Goal: Information Seeking & Learning: Compare options

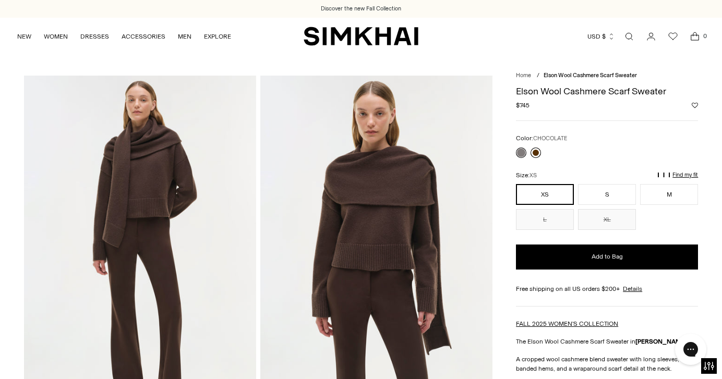
click at [539, 155] on link at bounding box center [536, 153] width 10 height 10
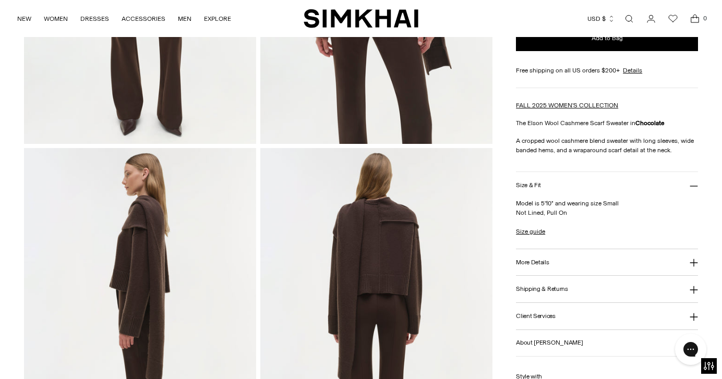
scroll to position [168, 0]
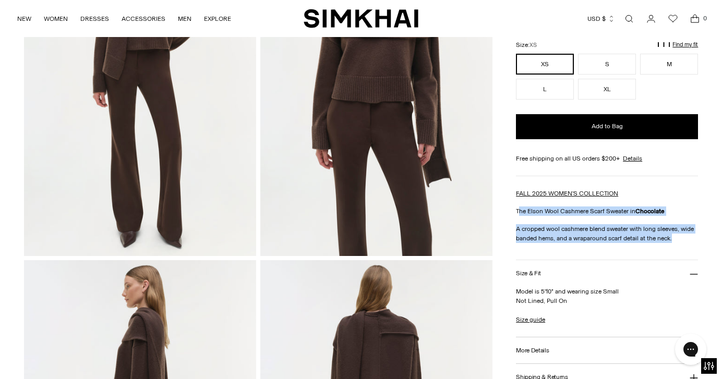
drag, startPoint x: 518, startPoint y: 211, endPoint x: 685, endPoint y: 240, distance: 170.0
click at [685, 240] on div "FALL 2025 WOMEN'S COLLECTION The Elson Wool Cashmere Scarf Sweater in Chocolate…" at bounding box center [607, 216] width 182 height 54
copy div "he Elson Wool Cashmere Scarf Sweater in Chocolate A cropped wool cashmere blend…"
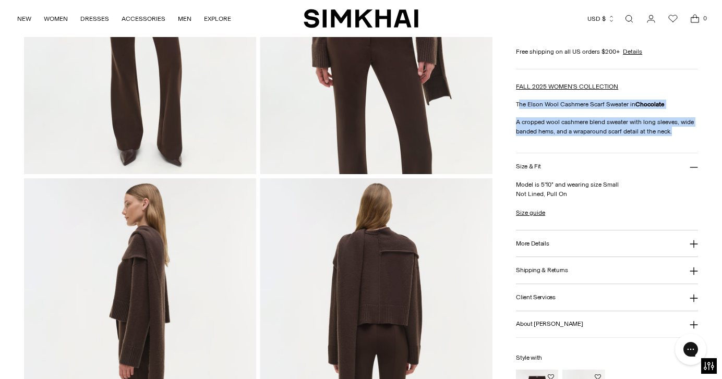
scroll to position [279, 0]
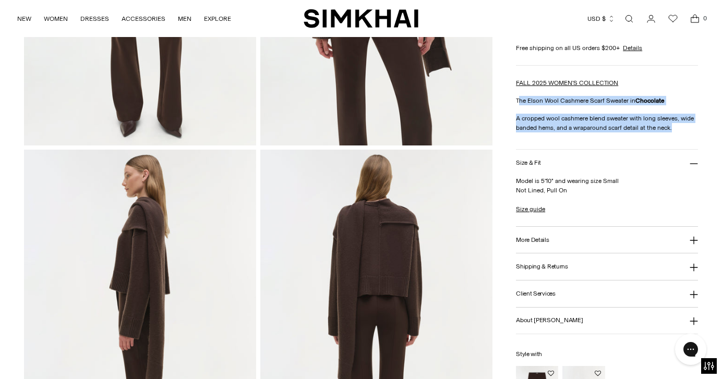
click at [558, 243] on button "More Details" at bounding box center [607, 240] width 182 height 27
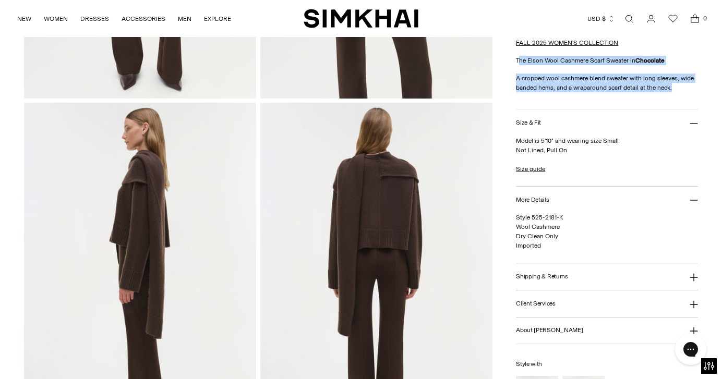
scroll to position [326, 0]
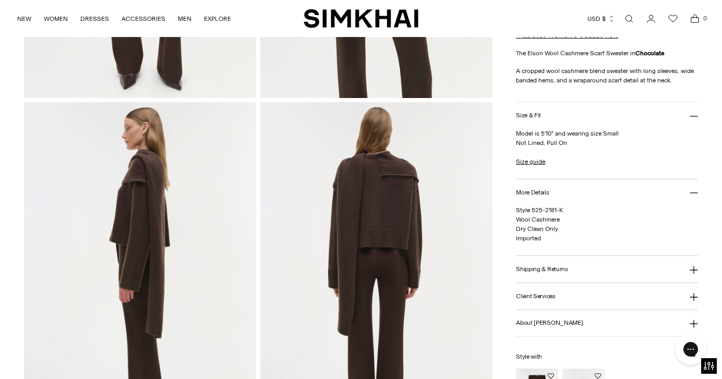
click at [532, 219] on span "Style 525-2181-K Wool Cashmere Dry Clean Only Imported" at bounding box center [539, 224] width 47 height 35
copy span "Wool Cashmere"
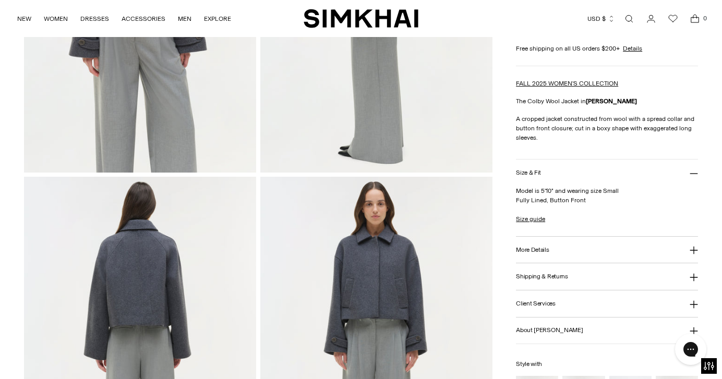
scroll to position [603, 0]
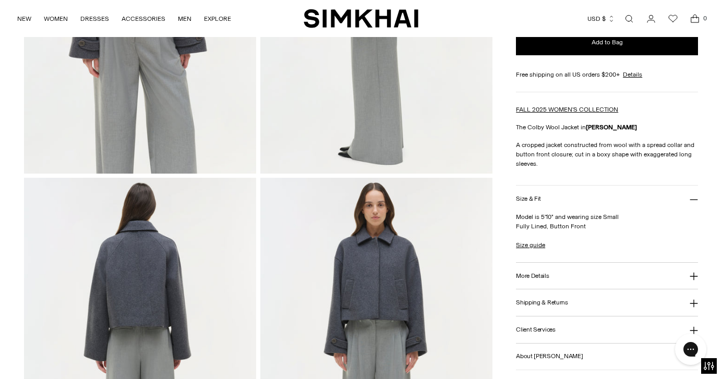
drag, startPoint x: 515, startPoint y: 127, endPoint x: 539, endPoint y: 158, distance: 39.4
click at [540, 159] on div "Home / Colby Wool Jacket Colby Wool Jacket Regular price $655 Unit price / per" at bounding box center [361, 175] width 675 height 1405
click at [523, 139] on div "FALL 2025 WOMEN'S COLLECTION The Colby Wool Jacket in Heather Grey A cropped ja…" at bounding box center [607, 137] width 182 height 64
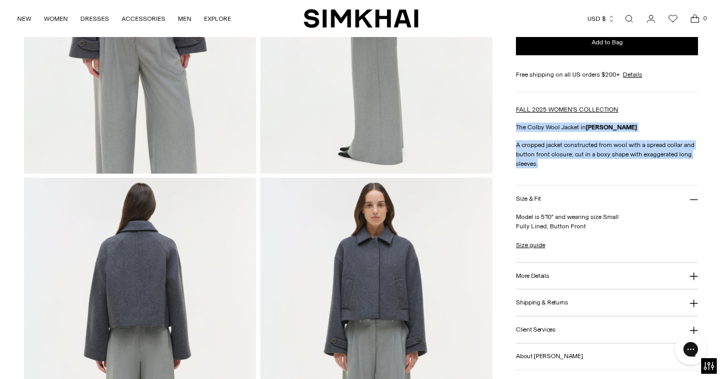
drag, startPoint x: 517, startPoint y: 125, endPoint x: 538, endPoint y: 164, distance: 44.2
click at [538, 164] on div "FALL 2025 WOMEN'S COLLECTION The Colby Wool Jacket in Heather Grey A cropped ja…" at bounding box center [607, 137] width 182 height 64
copy div "The Colby Wool Jacket in Heather Grey A cropped jacket constructed from wool wi…"
click at [541, 283] on button "More Details" at bounding box center [607, 276] width 182 height 27
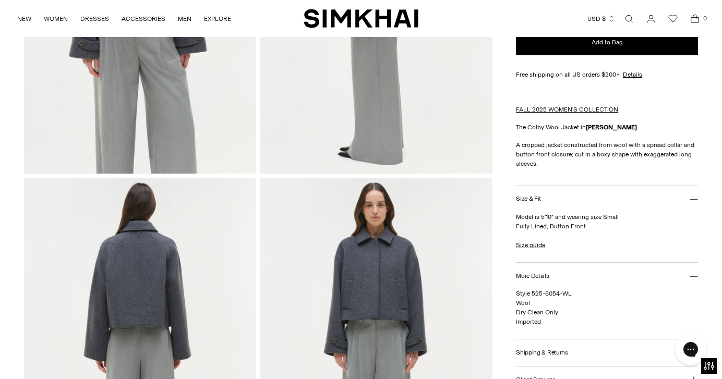
click at [521, 304] on span "Style 525-6054-WL Wool Dry Clean Only Imported" at bounding box center [544, 307] width 56 height 35
copy span "Wool"
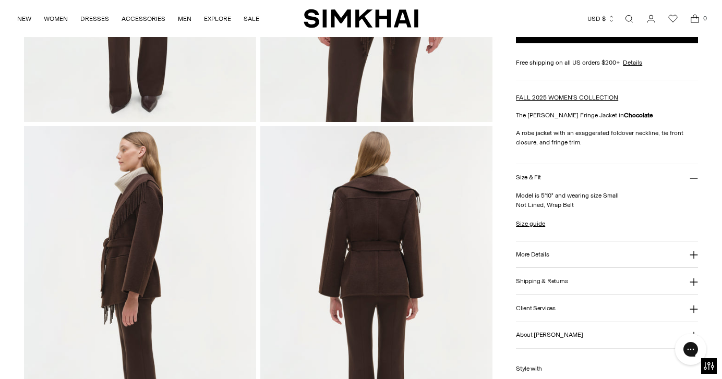
scroll to position [263, 0]
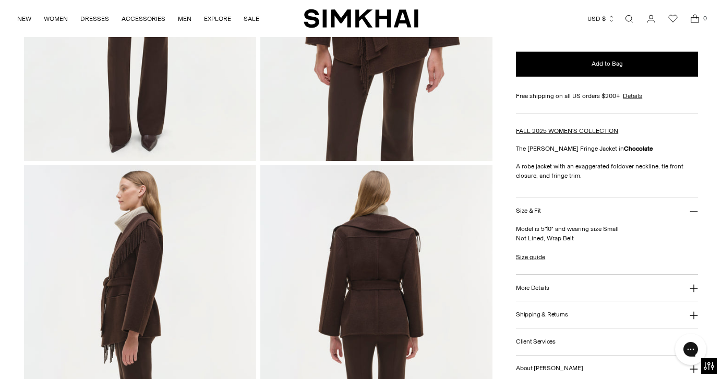
drag, startPoint x: 515, startPoint y: 146, endPoint x: 562, endPoint y: 166, distance: 51.0
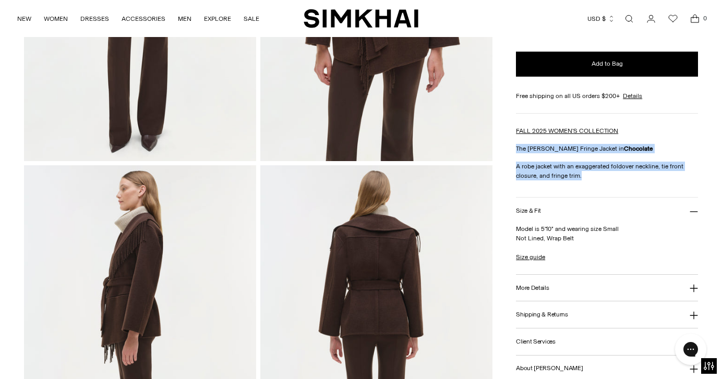
drag, startPoint x: 517, startPoint y: 147, endPoint x: 583, endPoint y: 180, distance: 73.5
click at [583, 180] on div "FALL 2025 WOMEN'S COLLECTION The [PERSON_NAME] Fringe Jacket in Chocolate A rob…" at bounding box center [607, 153] width 182 height 54
copy div "The [PERSON_NAME] Fringe Jacket in Chocolate A robe jacket with an exaggerated …"
click at [542, 295] on button "More Details" at bounding box center [607, 288] width 182 height 27
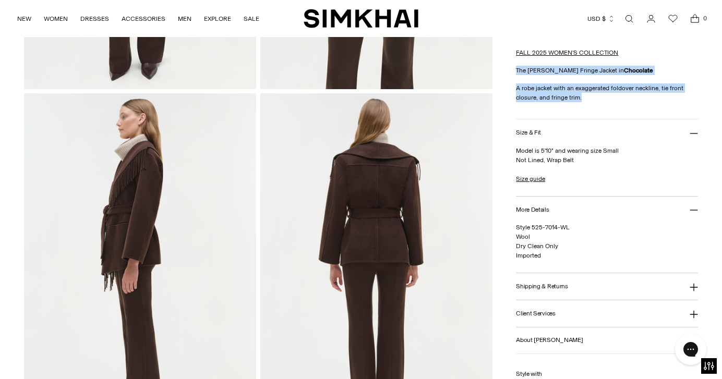
scroll to position [345, 0]
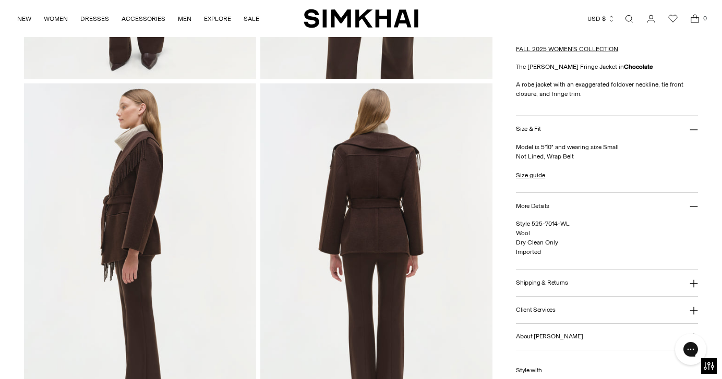
click at [522, 231] on span "Style 525-7014-WL Wool Dry Clean Only Imported" at bounding box center [543, 237] width 54 height 35
click at [522, 232] on span "Style 525-7014-WL Wool Dry Clean Only Imported" at bounding box center [543, 237] width 54 height 35
copy span "Wool"
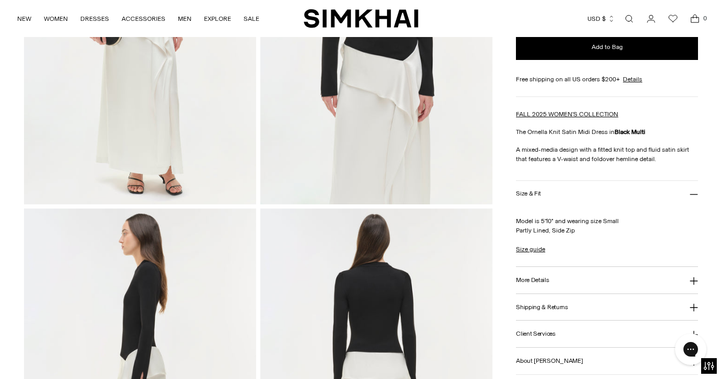
scroll to position [210, 0]
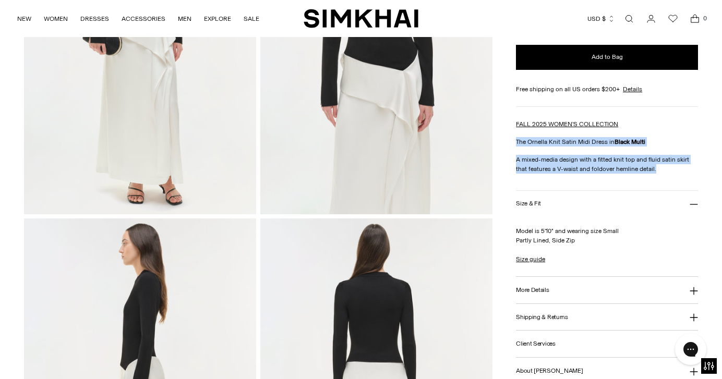
drag, startPoint x: 516, startPoint y: 139, endPoint x: 658, endPoint y: 167, distance: 144.7
click at [659, 167] on div "FALL 2025 WOMEN'S COLLECTION The Ornella Knit Satin Midi Dress in Black Multi A…" at bounding box center [607, 147] width 182 height 54
copy div "The Ornella Knit Satin Midi Dress in Black Multi A mixed-media design with a fi…"
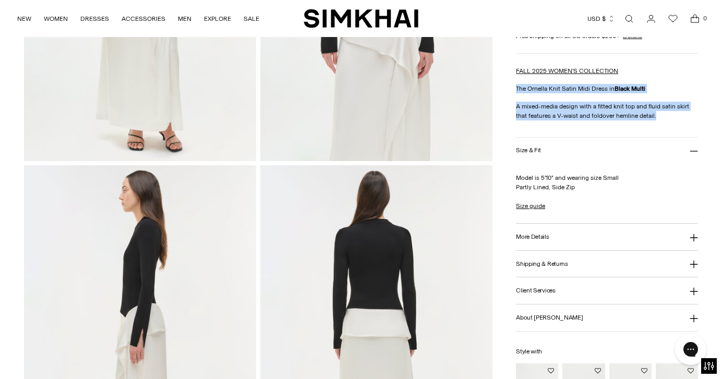
click at [605, 234] on button "More Details" at bounding box center [607, 237] width 182 height 27
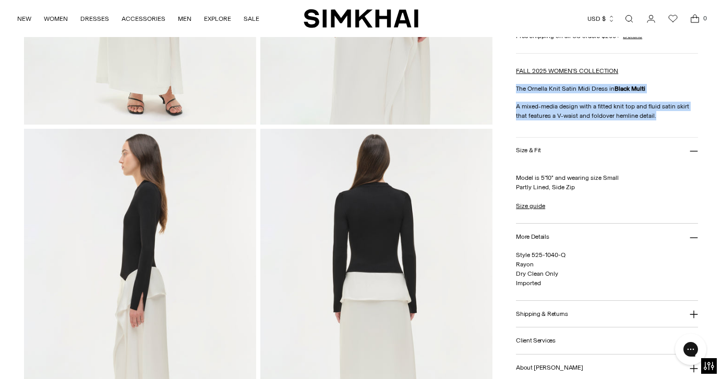
scroll to position [309, 0]
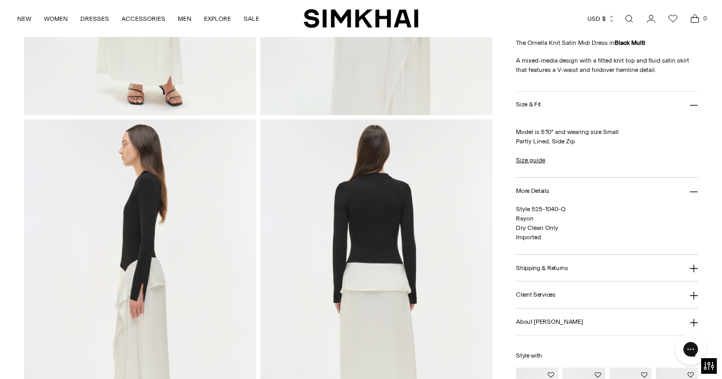
click at [529, 219] on span "Style 525-1040-Q Rayon Dry Clean Only Imported" at bounding box center [541, 223] width 50 height 35
copy span "Rayon"
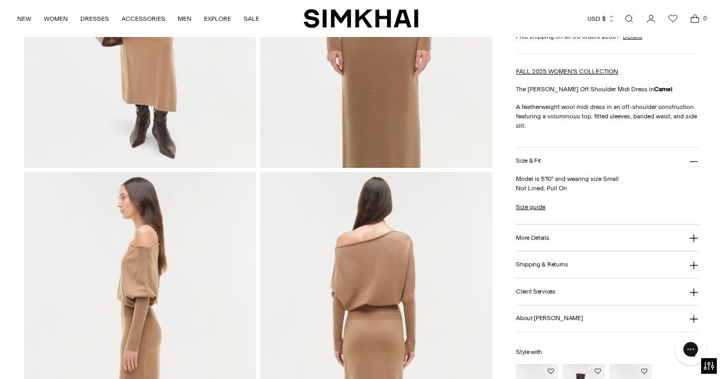
scroll to position [221, 0]
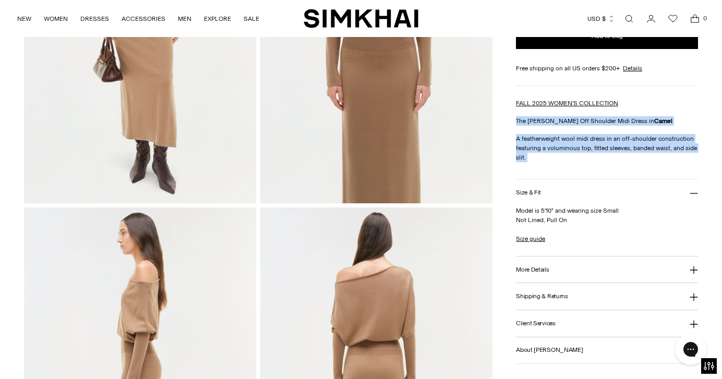
drag, startPoint x: 516, startPoint y: 120, endPoint x: 543, endPoint y: 172, distance: 58.4
click at [543, 172] on div "Janese Off Shoulder Midi Dress Regular price $425 Unit price / per Color: CAMEL…" at bounding box center [607, 160] width 182 height 600
copy div "The Janese Off Shoulder Midi Dress in Camel A featherweight wool midi dress in …"
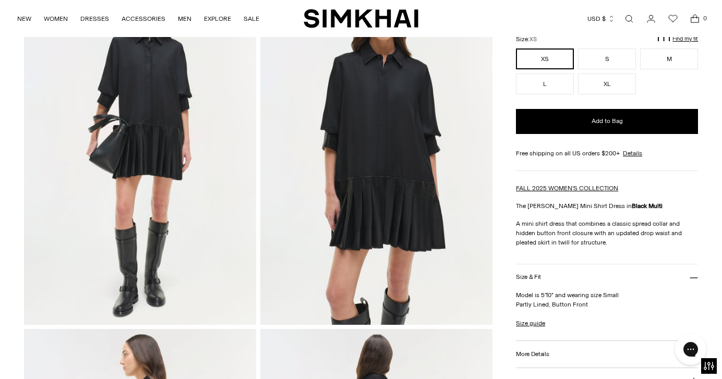
scroll to position [100, 0]
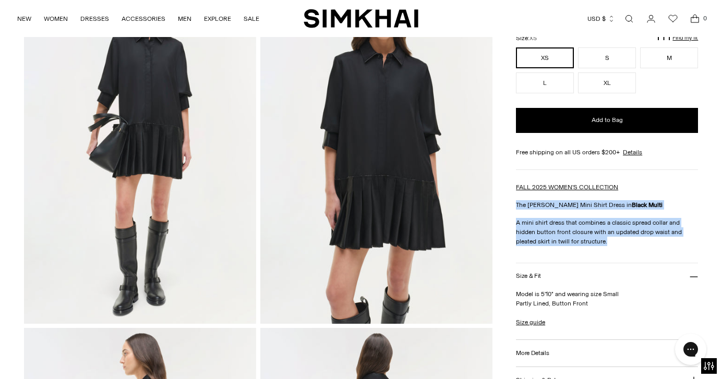
drag, startPoint x: 517, startPoint y: 206, endPoint x: 610, endPoint y: 236, distance: 98.0
click at [610, 238] on div "FALL 2025 WOMEN'S COLLECTION The Regina Mini Shirt Dress in Black Multi A mini …" at bounding box center [607, 215] width 182 height 64
copy div "The Regina Mini Shirt Dress in Black Multi A mini shirt dress that combines a c…"
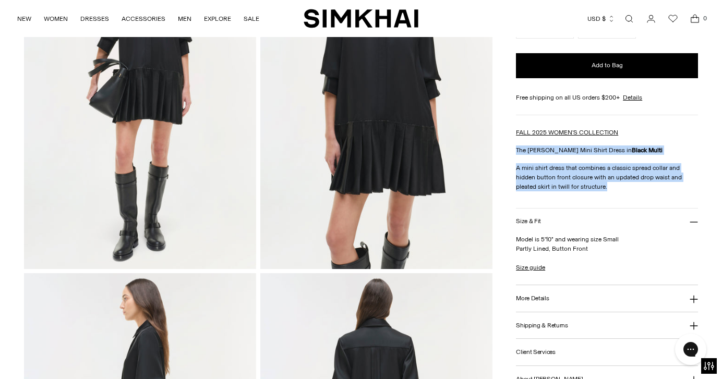
click at [552, 294] on button "More Details" at bounding box center [607, 298] width 182 height 27
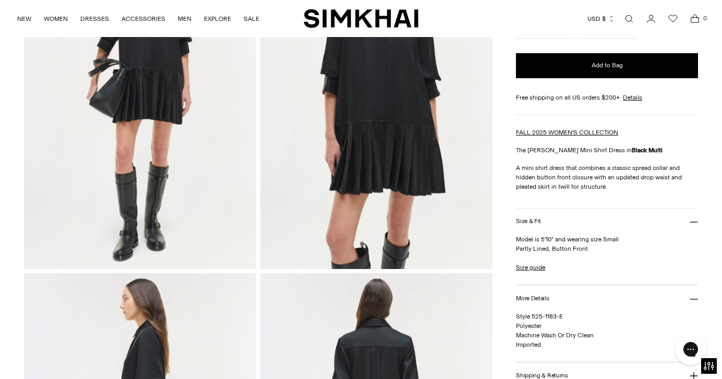
click at [527, 325] on span "Style 525-1183-E Polyester Machine Wash Or Dry Clean Imported" at bounding box center [555, 330] width 78 height 35
copy span "Polyester"
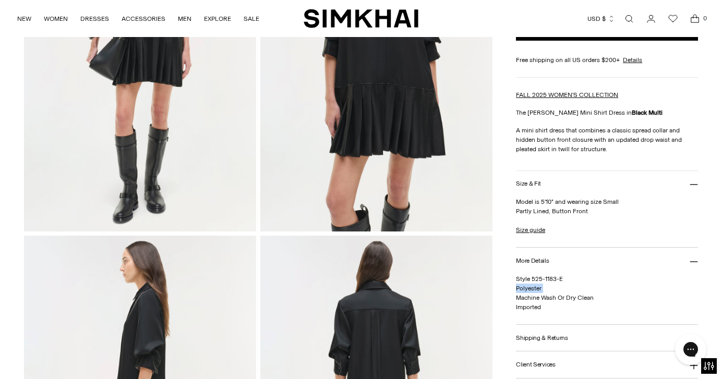
scroll to position [247, 0]
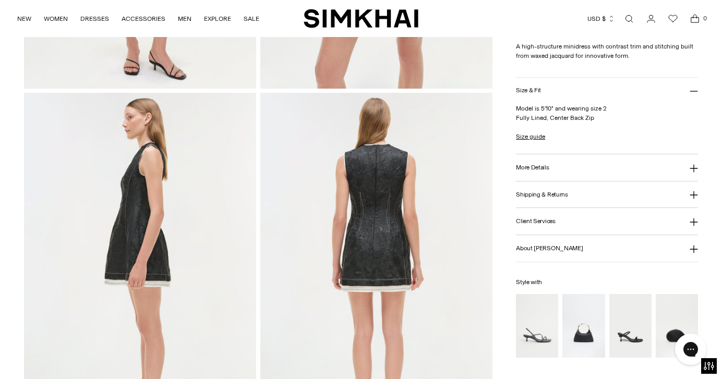
scroll to position [402, 0]
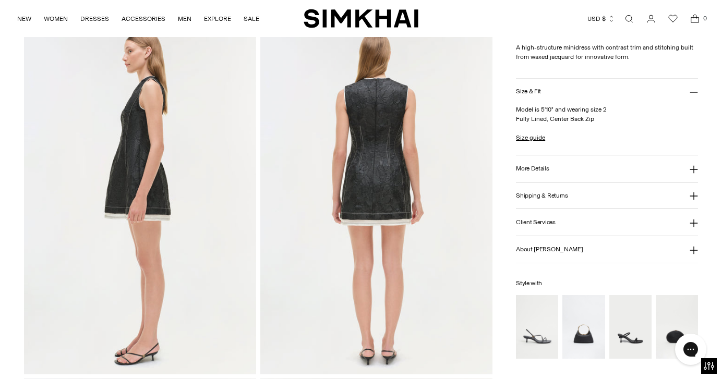
click at [555, 171] on button "More Details" at bounding box center [607, 169] width 182 height 27
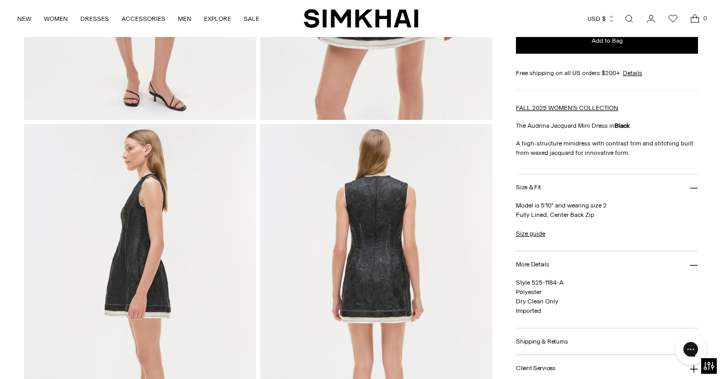
scroll to position [303, 0]
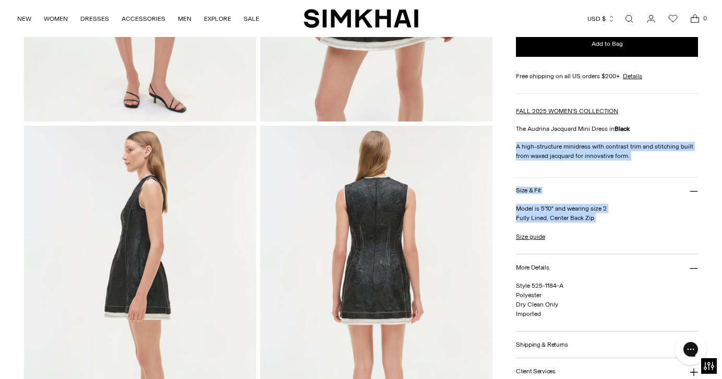
drag, startPoint x: 509, startPoint y: 126, endPoint x: 603, endPoint y: 141, distance: 95.7
click at [605, 141] on div "Home / Audrina Jacquard Mini Dress Audrina Jacquard Mini Dress Regular price $7…" at bounding box center [361, 299] width 675 height 1053
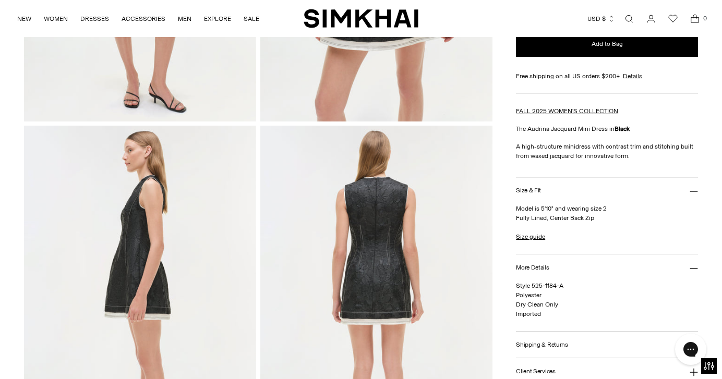
click at [617, 156] on p "A high-structure minidress with contrast trim and stitching built from waxed ja…" at bounding box center [607, 151] width 182 height 19
click at [623, 156] on p "A high-structure minidress with contrast trim and stitching built from waxed ja…" at bounding box center [607, 151] width 182 height 19
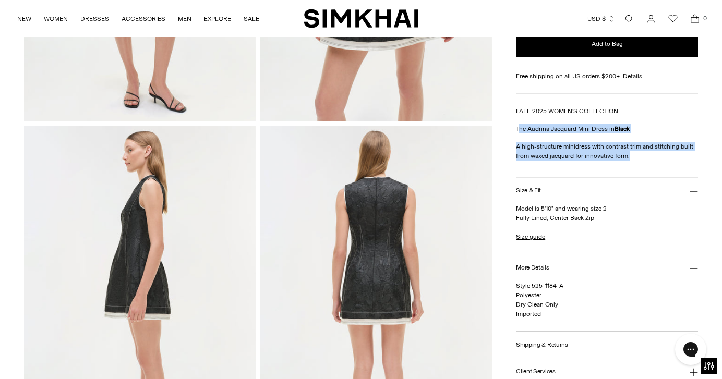
drag, startPoint x: 627, startPoint y: 156, endPoint x: 518, endPoint y: 127, distance: 113.4
click at [518, 127] on div "FALL 2025 WOMEN'S COLLECTION The Audrina Jacquard Mini Dress in Black A high-st…" at bounding box center [607, 133] width 182 height 54
copy div "he Audrina Jacquard Mini Dress in Black A high-structure minidress with contras…"
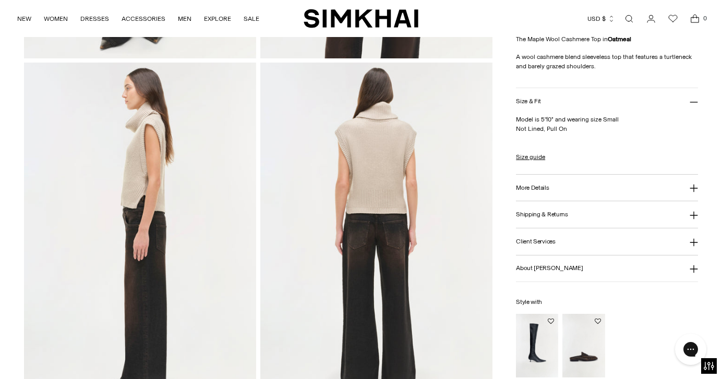
scroll to position [305, 0]
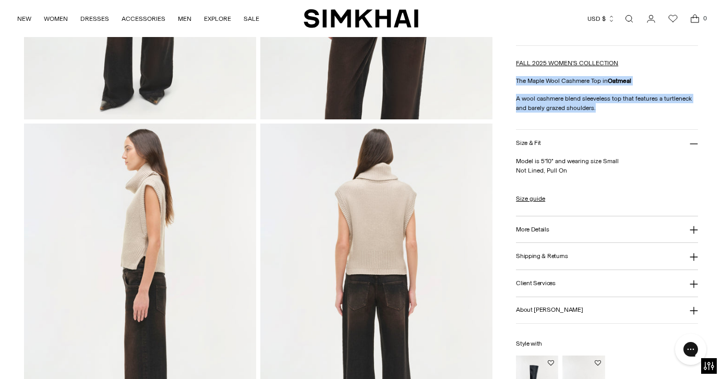
drag, startPoint x: 516, startPoint y: 80, endPoint x: 602, endPoint y: 108, distance: 90.4
click at [602, 108] on div "FALL 2025 WOMEN'S COLLECTION The Maple Wool Cashmere Top in Oatmeal A wool cash…" at bounding box center [607, 85] width 182 height 54
copy div "The Maple Wool Cashmere Top in Oatmeal A wool cashmere blend sleeveless top tha…"
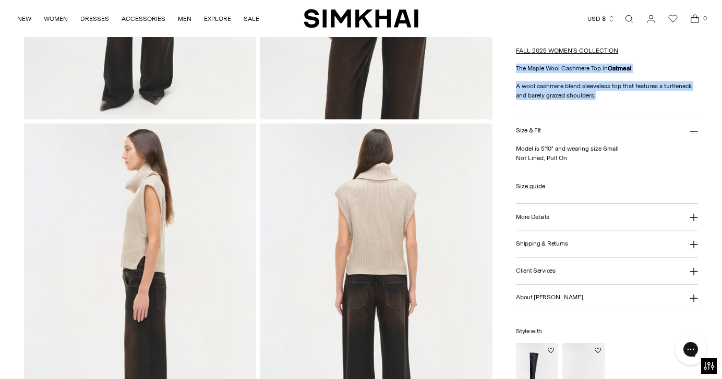
scroll to position [329, 0]
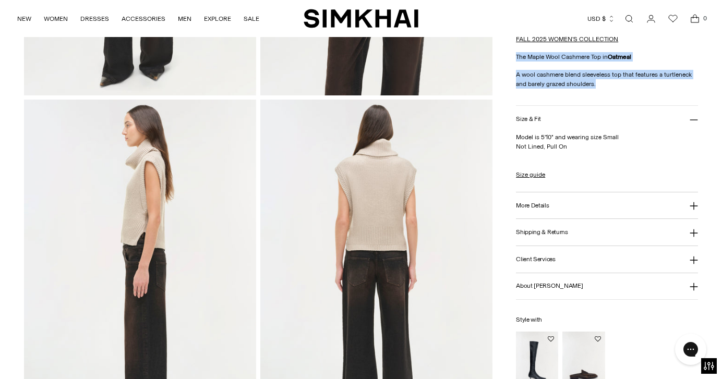
click at [553, 210] on button "More Details" at bounding box center [607, 206] width 182 height 27
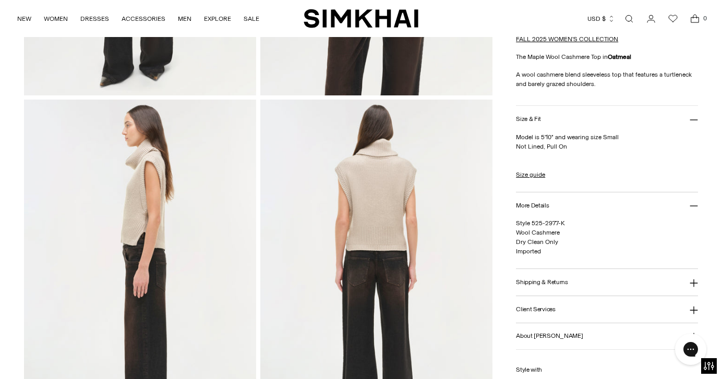
click at [531, 234] on span "Style 525-2977-K Wool Cashmere Dry Clean Only Imported" at bounding box center [540, 237] width 49 height 35
copy span "Wool Cashmere"
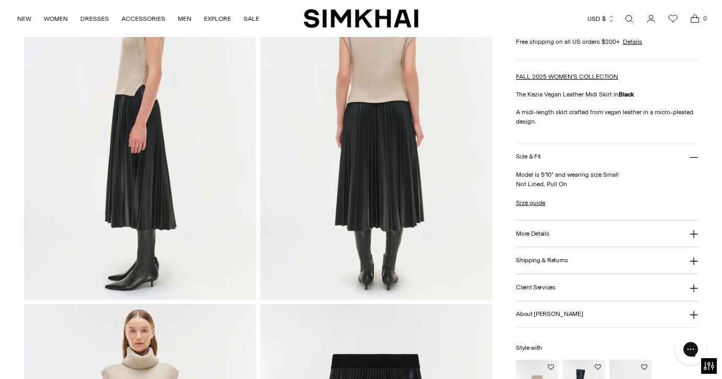
scroll to position [474, 0]
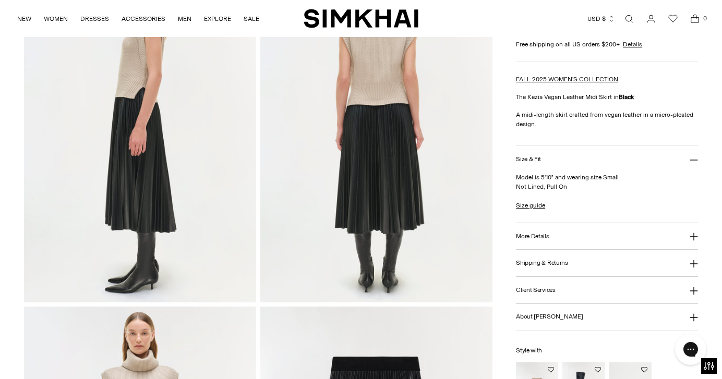
drag, startPoint x: 516, startPoint y: 96, endPoint x: 529, endPoint y: 120, distance: 27.1
click at [530, 120] on div "Home / Kezia Vegan Leather Midi Skirt Kezia Vegan Leather Midi Skirt Regular pr…" at bounding box center [361, 128] width 675 height 1053
click at [529, 120] on p "A midi-length skirt crafted from vegan leather in a micro-pleated design." at bounding box center [607, 119] width 182 height 19
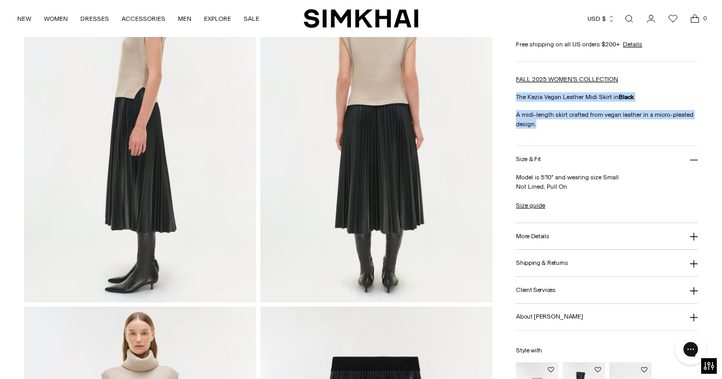
drag, startPoint x: 516, startPoint y: 96, endPoint x: 536, endPoint y: 123, distance: 33.6
click at [536, 123] on div "FALL 2025 WOMEN'S COLLECTION The Kezia Vegan Leather Midi Skirt in Black A midi…" at bounding box center [607, 102] width 182 height 54
copy div "The Kezia Vegan Leather Midi Skirt in Black A midi-length skirt crafted from ve…"
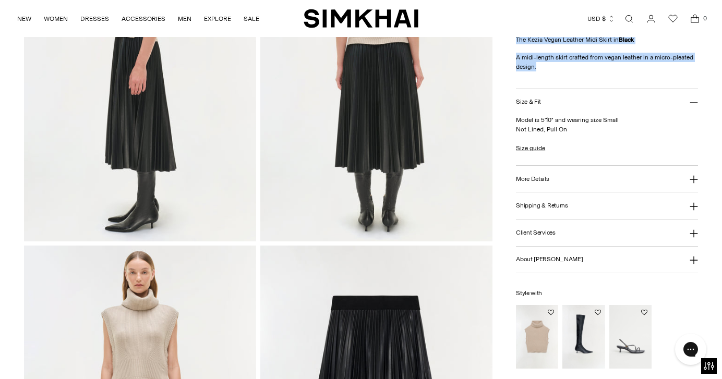
scroll to position [536, 0]
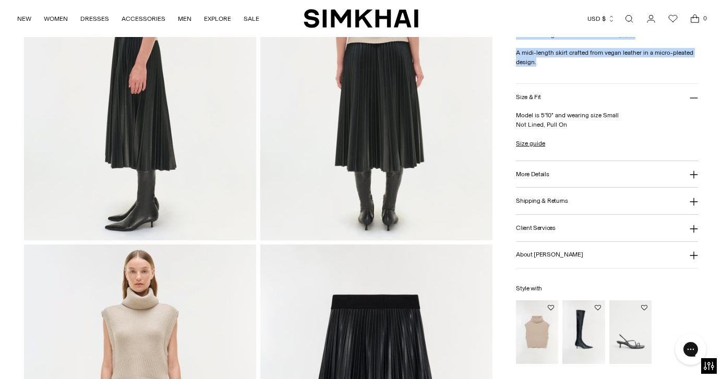
click at [557, 184] on button "More Details" at bounding box center [607, 174] width 182 height 27
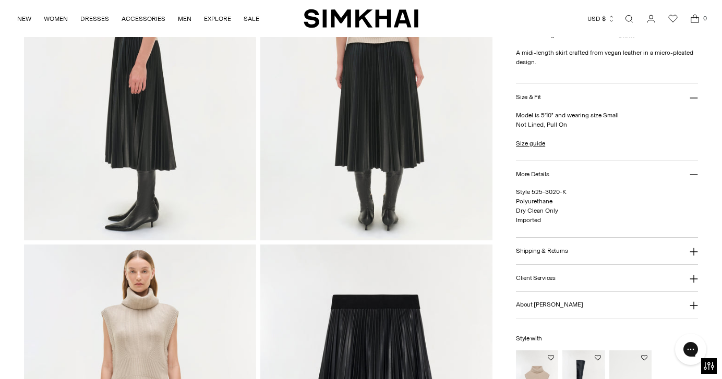
click at [523, 202] on span "Style 525-3020-K Polyurethane Dry Clean Only Imported" at bounding box center [541, 205] width 51 height 35
copy span "Polyurethane"
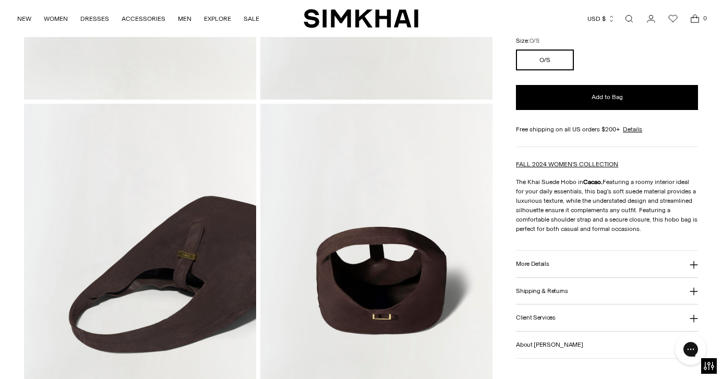
scroll to position [757, 0]
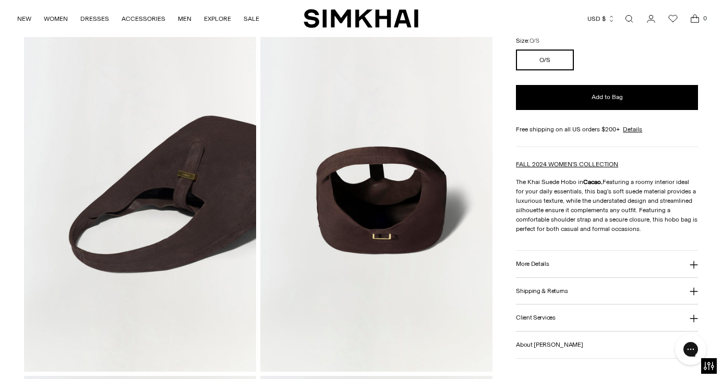
click at [578, 195] on p "The Khai Suede Hobo in [GEOGRAPHIC_DATA]. Featuring a roomy interior ideal for …" at bounding box center [607, 205] width 182 height 56
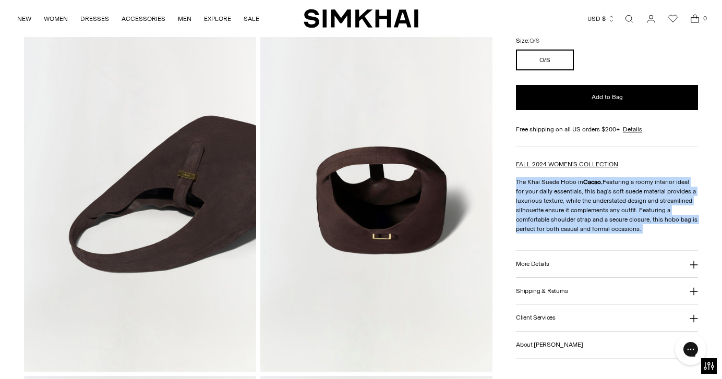
click at [578, 195] on p "The Khai Suede Hobo in [GEOGRAPHIC_DATA]. Featuring a roomy interior ideal for …" at bounding box center [607, 205] width 182 height 56
copy div "The Khai Suede Hobo in [GEOGRAPHIC_DATA]. Featuring a roomy interior ideal for …"
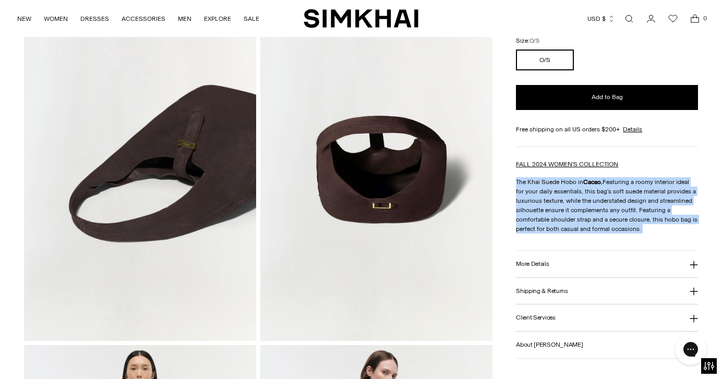
click at [524, 261] on h3 "More Details" at bounding box center [532, 264] width 33 height 7
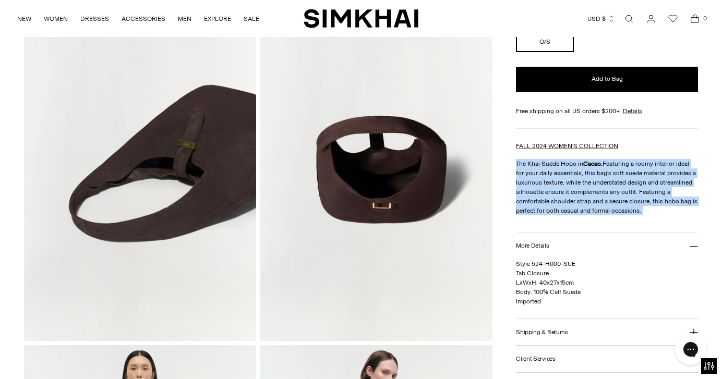
scroll to position [826, 0]
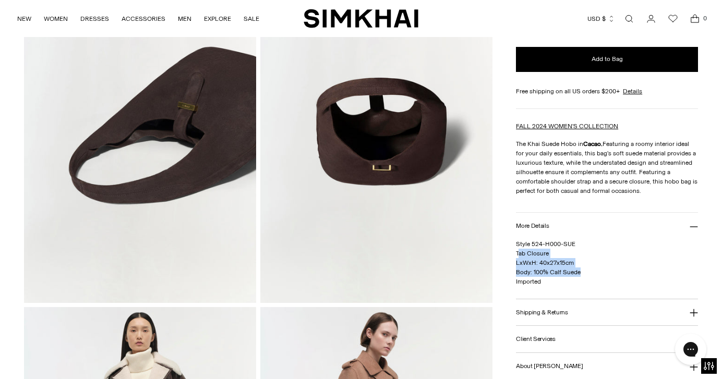
drag, startPoint x: 518, startPoint y: 253, endPoint x: 590, endPoint y: 271, distance: 74.3
click at [590, 271] on p "Style 524-H000-SUE Tab Closure LxWxH: 40x27x15cm Body: 100% Calf Suede Imported" at bounding box center [607, 263] width 182 height 47
copy span "ab Closure LxWxH: 40x27x15cm Body: 100% Calf Suede"
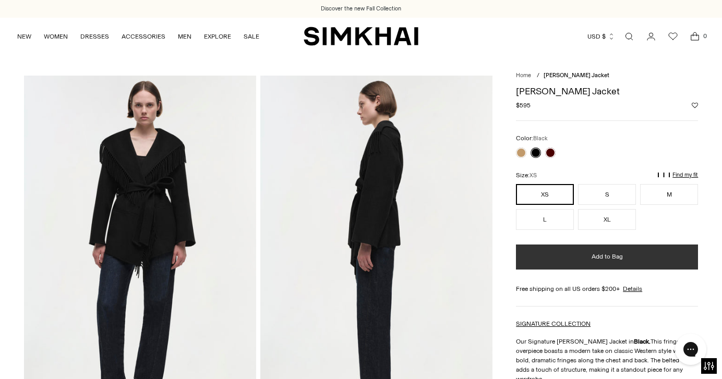
scroll to position [115, 0]
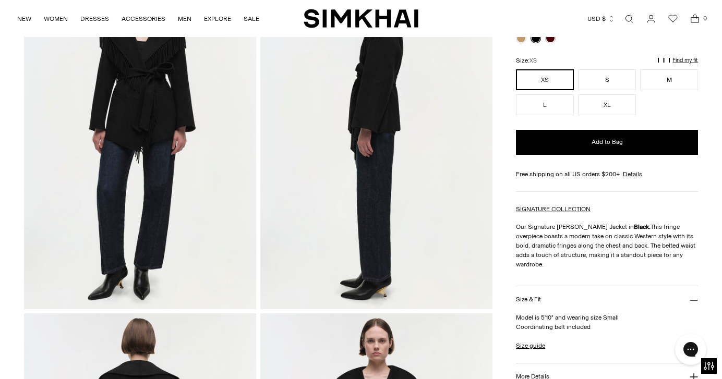
click at [547, 240] on p "Our Signature Rowen Jacket in Black. This fringe overpiece boasts a modern take…" at bounding box center [607, 245] width 182 height 47
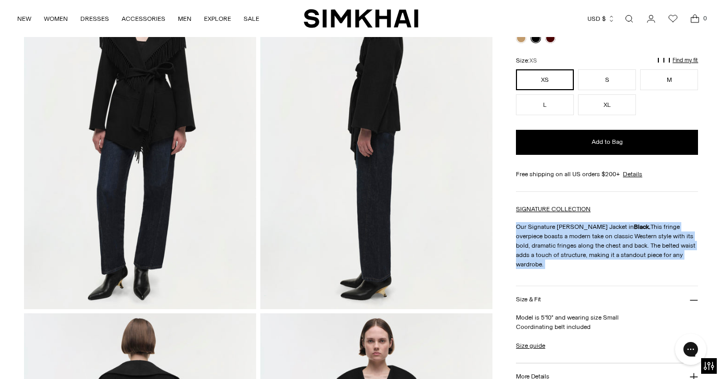
click at [547, 240] on p "Our Signature Rowen Jacket in Black. This fringe overpiece boasts a modern take…" at bounding box center [607, 245] width 182 height 47
copy div "Our Signature Rowen Jacket in Black. This fringe overpiece boasts a modern take…"
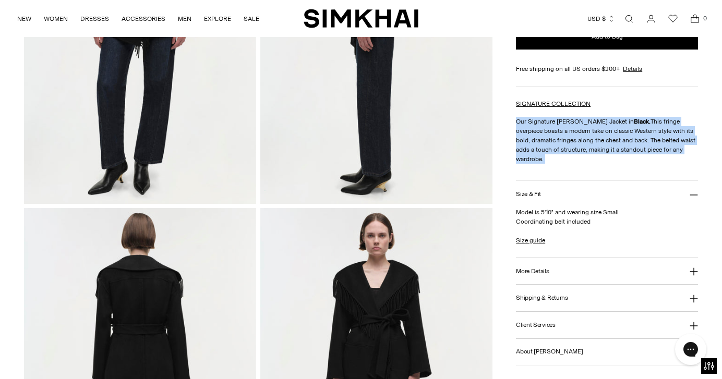
click at [554, 263] on button "More Details" at bounding box center [607, 271] width 182 height 27
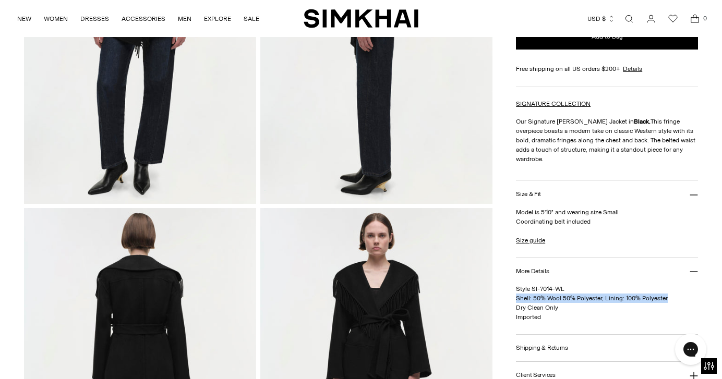
drag, startPoint x: 517, startPoint y: 290, endPoint x: 671, endPoint y: 284, distance: 154.1
click at [671, 284] on p "Style SI-7014-WL Shell: 50% Wool 50% Polyester, Lining: 100% Polyester Dry Clea…" at bounding box center [607, 303] width 182 height 38
copy span "Shell: 50% Wool 50% Polyester, Lining: 100% Polyester"
